Goal: Task Accomplishment & Management: Manage account settings

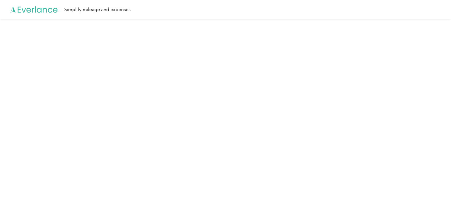
click at [40, 10] on icon at bounding box center [34, 10] width 48 height 34
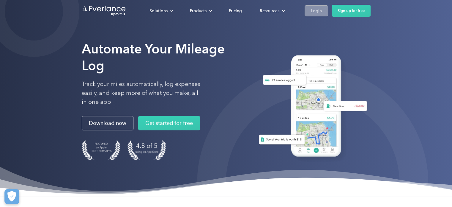
click at [314, 7] on div "Login" at bounding box center [316, 10] width 11 height 7
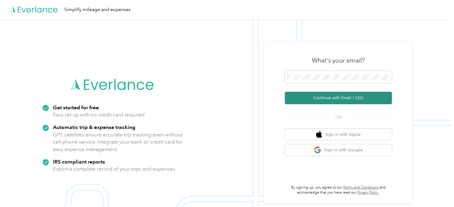
click at [327, 101] on button "Continue with Email / SSO" at bounding box center [338, 98] width 107 height 12
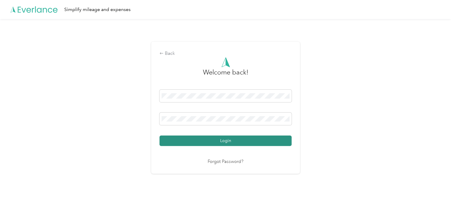
click at [222, 140] on button "Login" at bounding box center [225, 140] width 132 height 10
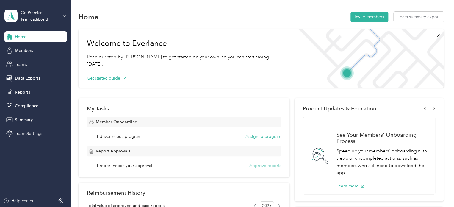
click at [271, 166] on button "Approve reports" at bounding box center [265, 165] width 32 height 6
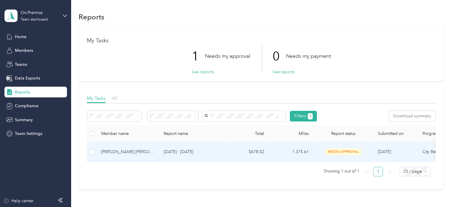
click at [232, 154] on td "$678.02" at bounding box center [246, 152] width 45 height 20
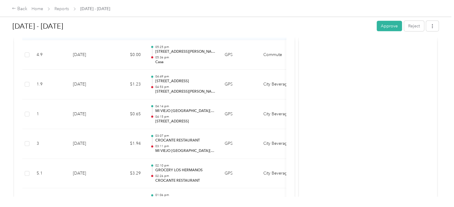
scroll to position [863, 0]
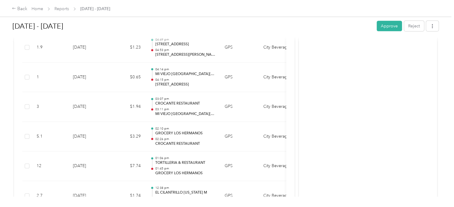
click at [382, 26] on button "Approve" at bounding box center [389, 26] width 25 height 10
